Goal: Browse casually

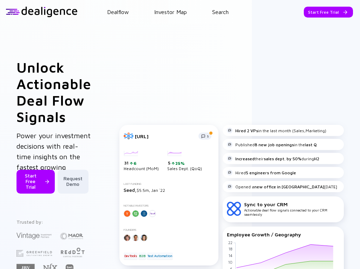
click at [302, 82] on div "Unlock Actionable Deal Flow Signals Power your investment decisions with real-t…" at bounding box center [180, 210] width 327 height 303
click at [216, 98] on div "Unlock Actionable Deal Flow Signals Power your investment decisions with real-t…" at bounding box center [180, 210] width 327 height 303
